Goal: Transaction & Acquisition: Purchase product/service

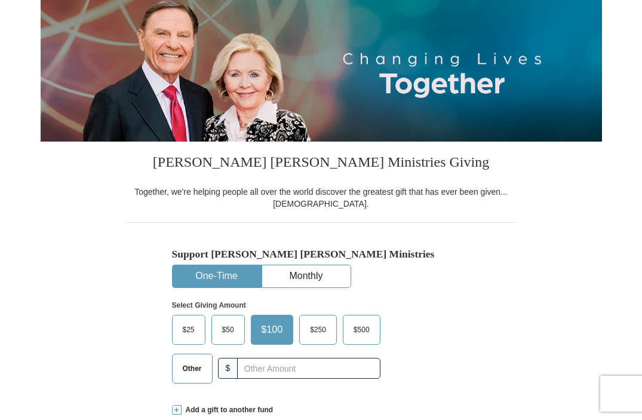
scroll to position [166, 0]
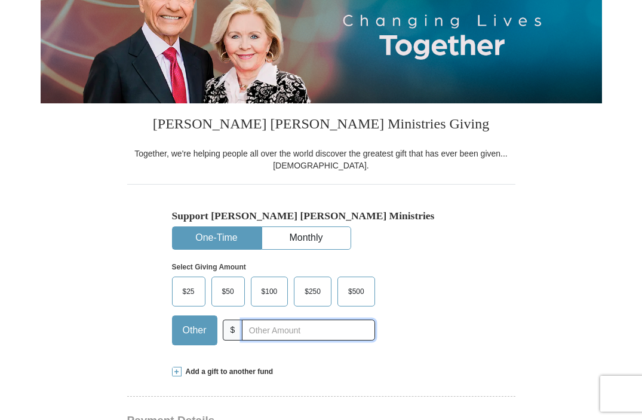
click at [242, 341] on input "text" at bounding box center [308, 330] width 133 height 21
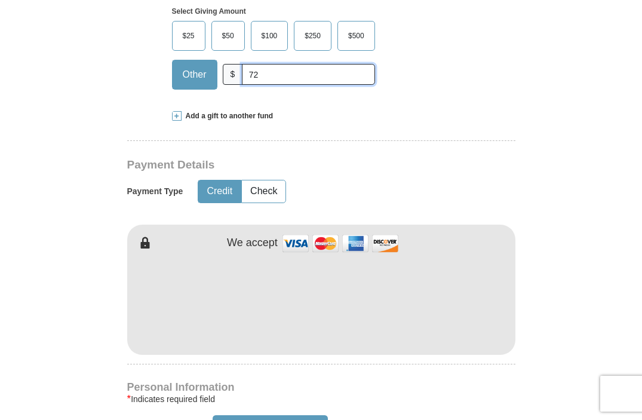
scroll to position [425, 0]
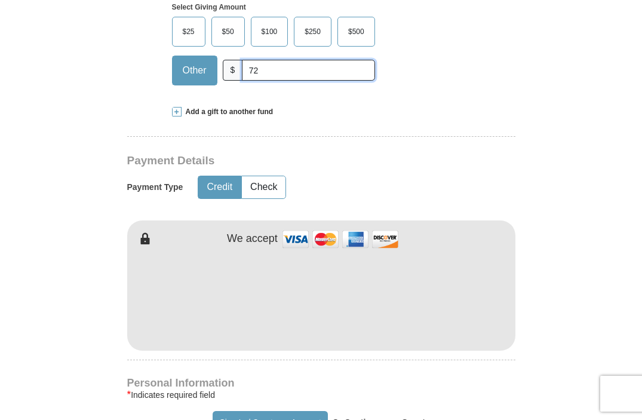
type input "72"
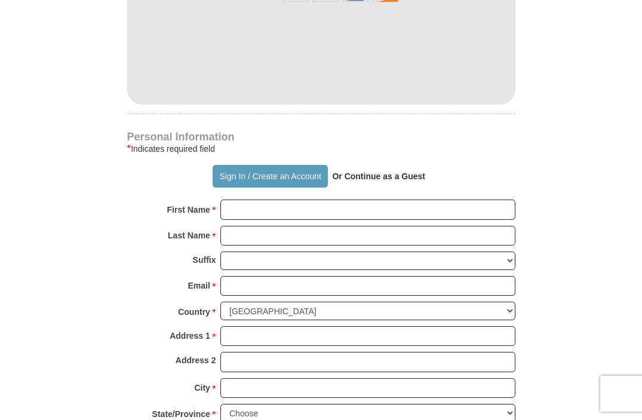
scroll to position [675, 0]
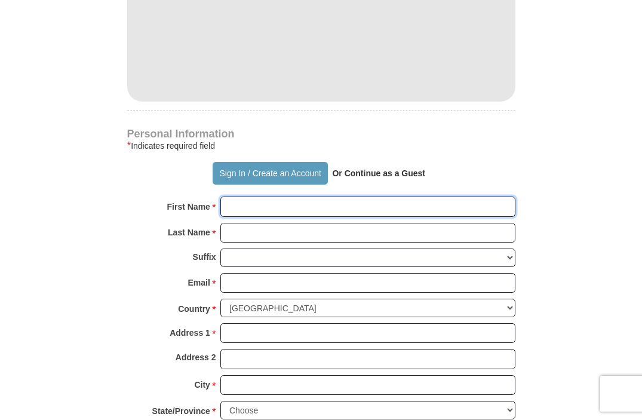
click at [231, 217] on input "First Name *" at bounding box center [368, 207] width 295 height 20
type input "[DEMOGRAPHIC_DATA]"
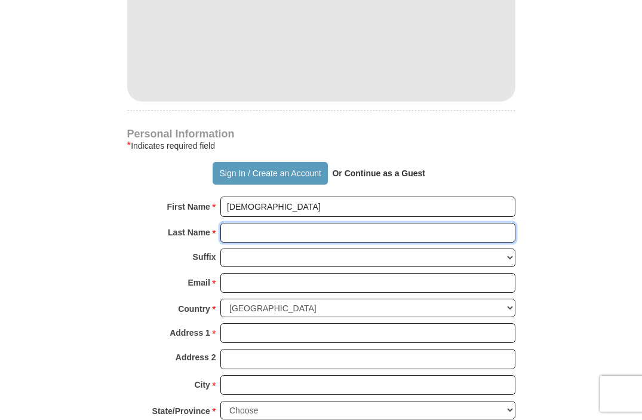
click at [227, 243] on input "Last Name *" at bounding box center [368, 233] width 295 height 20
click at [226, 243] on input "Last Name *" at bounding box center [368, 233] width 295 height 20
type input "[PERSON_NAME]"
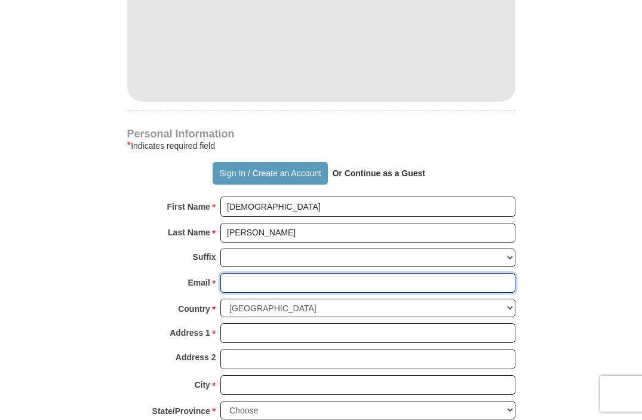
click at [226, 293] on input "Email *" at bounding box center [368, 283] width 295 height 20
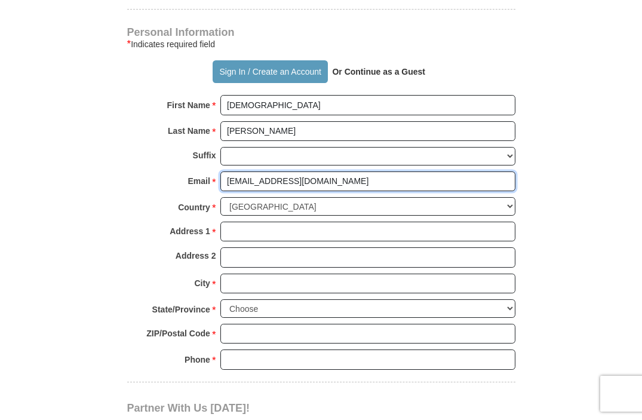
scroll to position [768, 0]
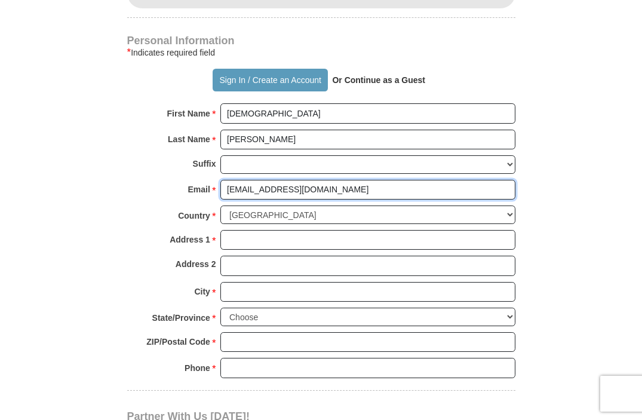
type input "[EMAIL_ADDRESS][DOMAIN_NAME]"
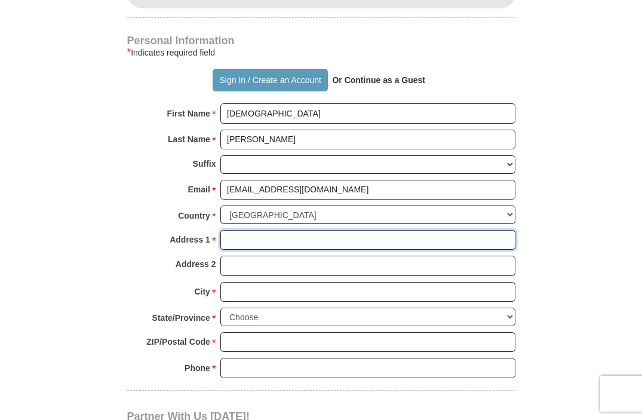
click at [225, 250] on input "Address 1 *" at bounding box center [368, 240] width 295 height 20
type input "11 Tonjo Ct"
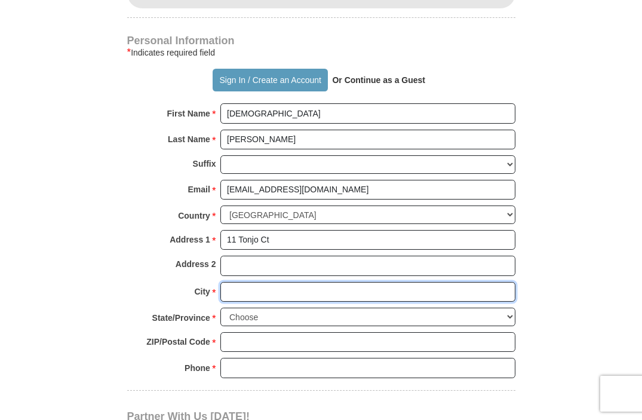
click at [228, 299] on input "City *" at bounding box center [368, 292] width 295 height 20
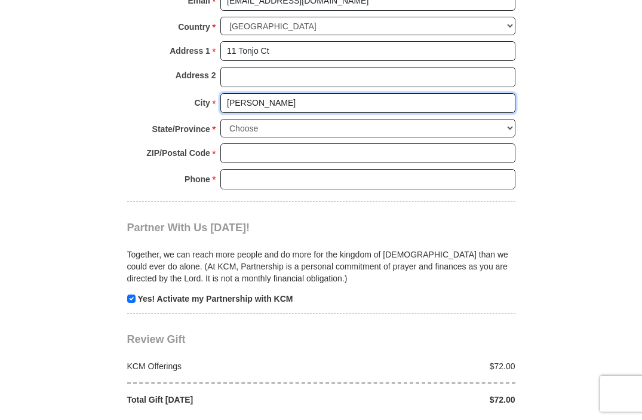
scroll to position [962, 0]
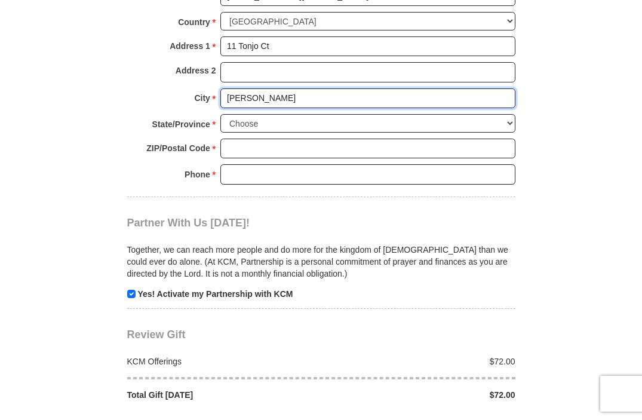
type input "[PERSON_NAME]"
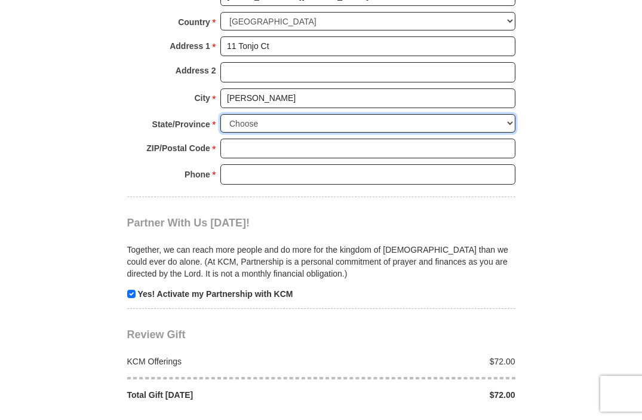
select select "KS"
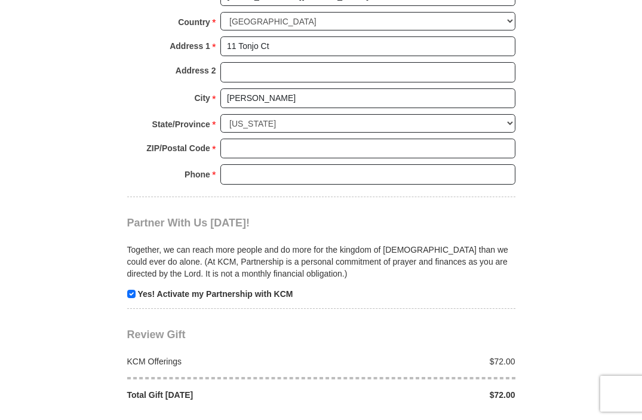
click at [232, 139] on div "State/Province * Choose [US_STATE] [US_STATE] [US_STATE] [US_STATE] [US_STATE] …" at bounding box center [321, 126] width 388 height 25
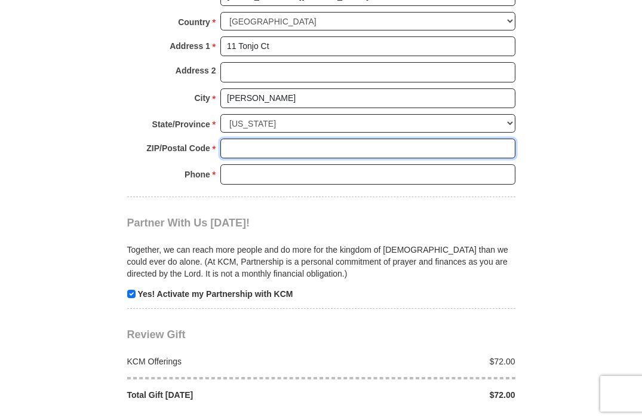
click at [229, 154] on input "ZIP/Postal Code *" at bounding box center [368, 149] width 295 height 20
type input "67052"
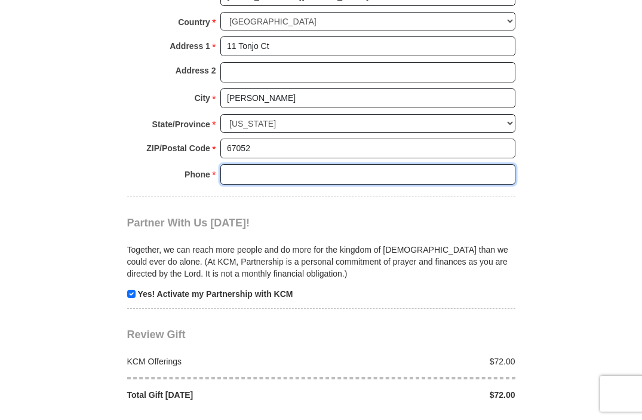
click at [228, 178] on input "Phone * *" at bounding box center [368, 174] width 295 height 20
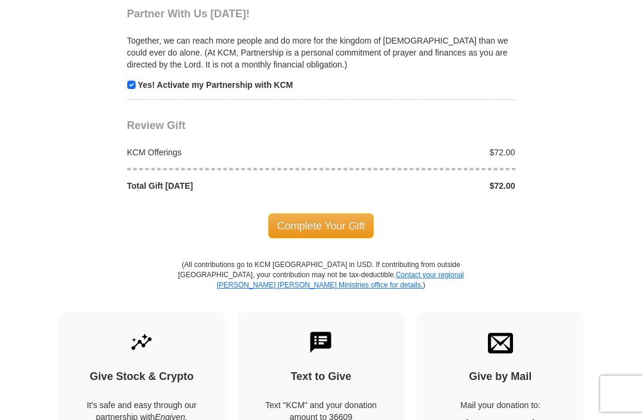
scroll to position [1171, 0]
type input "[PHONE_NUMBER]"
click at [319, 229] on span "Complete Your Gift" at bounding box center [321, 225] width 106 height 25
